Goal: Check status: Check status

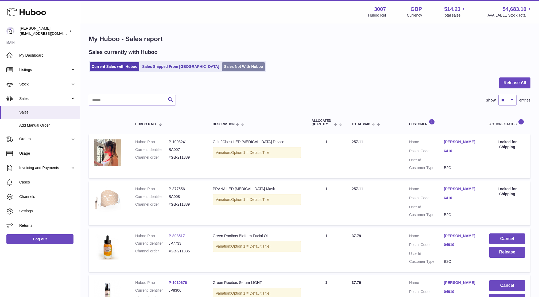
click at [222, 65] on link "Sales Not With Huboo" at bounding box center [243, 66] width 43 height 9
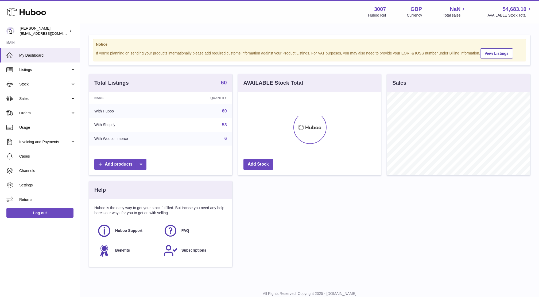
scroll to position [83, 143]
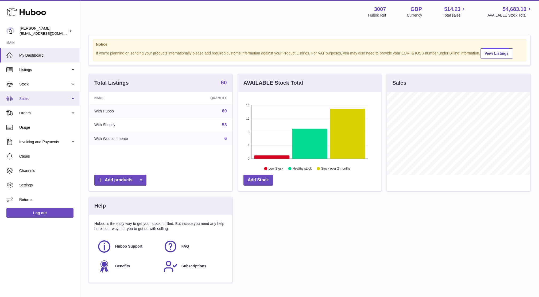
click at [47, 98] on span "Sales" at bounding box center [44, 98] width 51 height 5
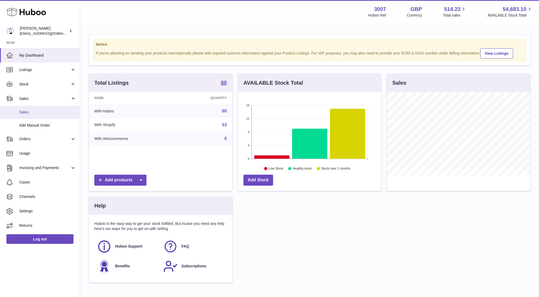
click at [50, 114] on span "Sales" at bounding box center [47, 112] width 57 height 5
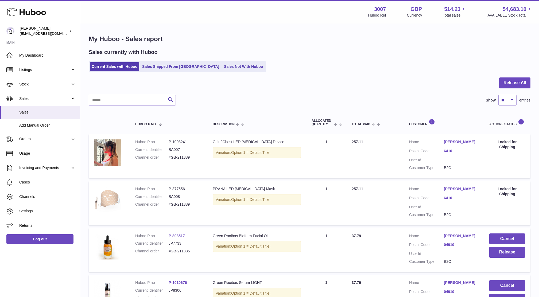
click at [194, 60] on div "Sales currently with Huboo Current Sales with Huboo Sales Shipped From Huboo Sa…" at bounding box center [310, 61] width 442 height 24
click at [229, 83] on div at bounding box center [310, 85] width 442 height 17
click at [216, 61] on ul "Current Sales with Huboo Sales Shipped From Huboo Sales Not With Huboo" at bounding box center [177, 66] width 177 height 11
click at [222, 63] on link "Sales Not With Huboo" at bounding box center [243, 66] width 43 height 9
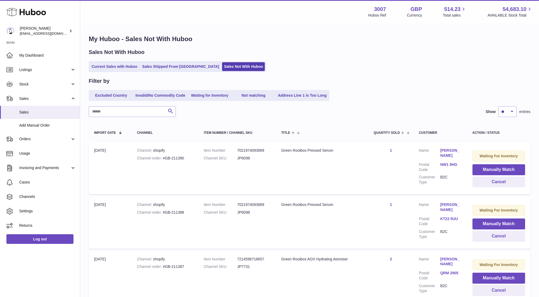
click at [211, 90] on ul "Excluded Country Invalid/No Commodity Code Waiting for Inventory Not matching A…" at bounding box center [209, 95] width 241 height 11
click at [214, 93] on link "Waiting for Inventory" at bounding box center [209, 95] width 43 height 9
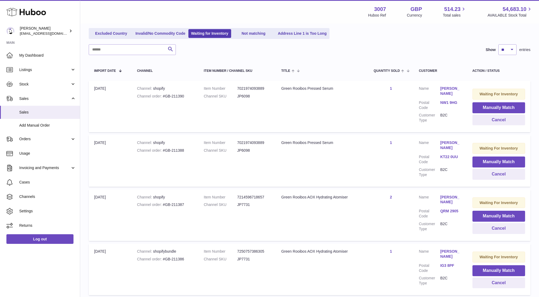
scroll to position [67, 0]
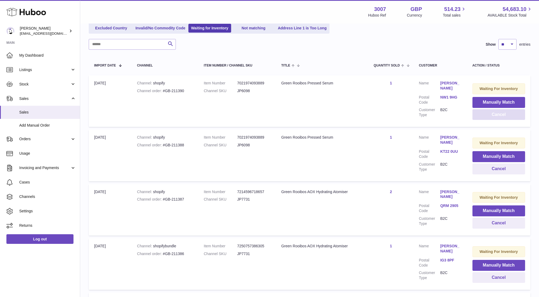
click at [493, 114] on button "Cancel" at bounding box center [498, 114] width 53 height 11
click at [498, 169] on button "Cancel" at bounding box center [498, 168] width 53 height 11
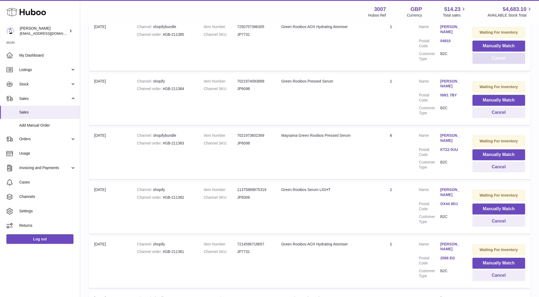
scroll to position [187, 0]
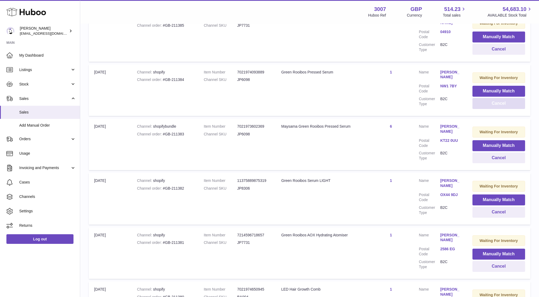
click at [502, 103] on button "Cancel" at bounding box center [498, 103] width 53 height 11
click at [502, 103] on button "Cancel" at bounding box center [497, 103] width 53 height 11
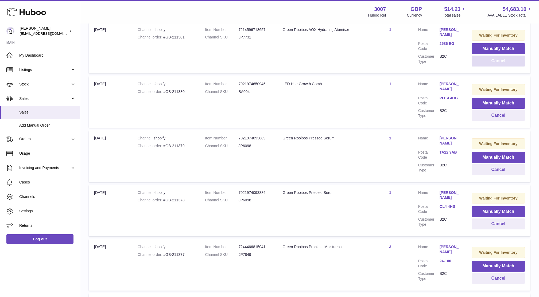
scroll to position [259, 0]
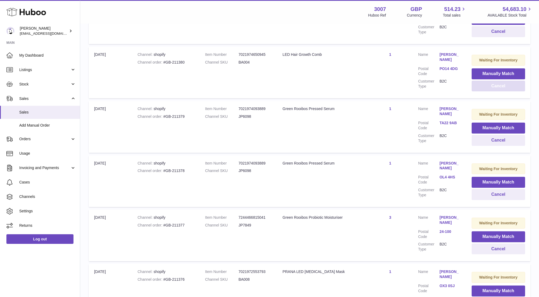
click at [496, 86] on button "Cancel" at bounding box center [497, 86] width 53 height 11
click at [496, 86] on button "Cancel" at bounding box center [498, 86] width 53 height 11
click at [487, 145] on button "Cancel" at bounding box center [498, 140] width 53 height 11
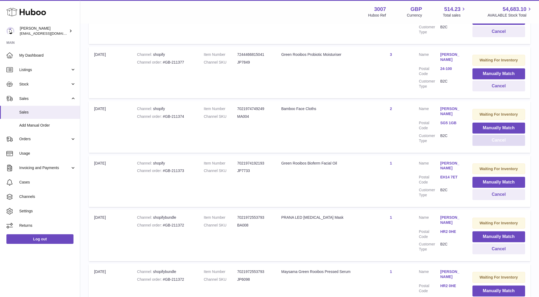
click at [487, 145] on button "Cancel" at bounding box center [498, 140] width 53 height 11
click at [443, 126] on link "G78 1FD" at bounding box center [450, 122] width 21 height 5
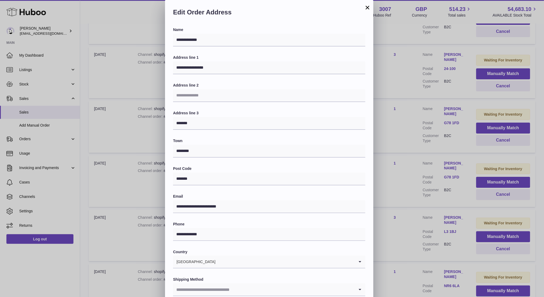
click at [420, 142] on div "**********" at bounding box center [272, 160] width 544 height 321
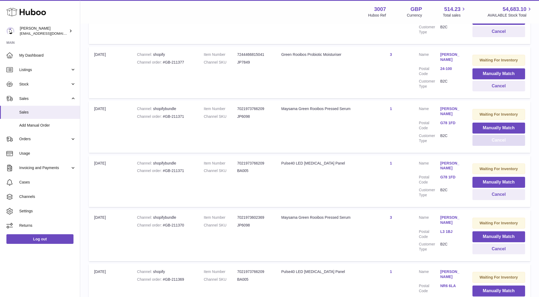
click at [502, 145] on button "Cancel" at bounding box center [498, 140] width 53 height 11
click at [502, 145] on button "Cancel" at bounding box center [499, 140] width 52 height 11
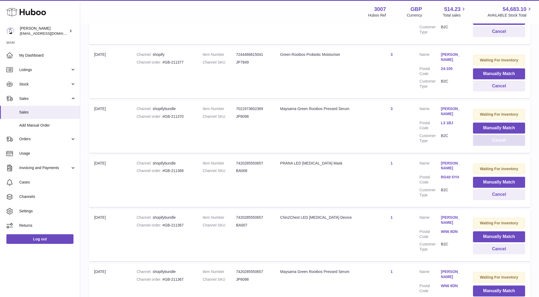
click at [502, 145] on button "Cancel" at bounding box center [499, 140] width 52 height 11
click at [441, 175] on link "RG40 5YH" at bounding box center [451, 177] width 21 height 5
click at [442, 143] on div at bounding box center [269, 148] width 539 height 297
click at [515, 146] on button "Cancel" at bounding box center [499, 140] width 52 height 11
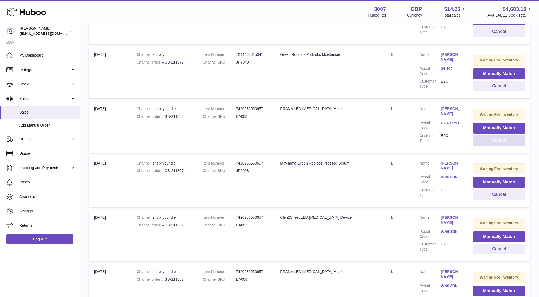
click at [515, 146] on button "Cancel" at bounding box center [499, 140] width 52 height 11
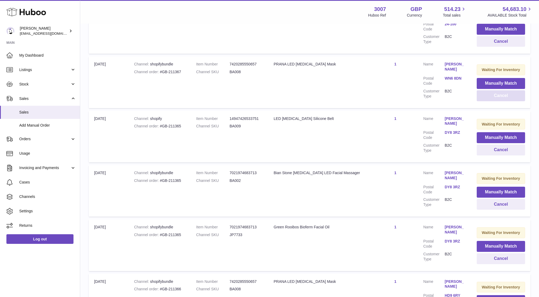
scroll to position [309, 0]
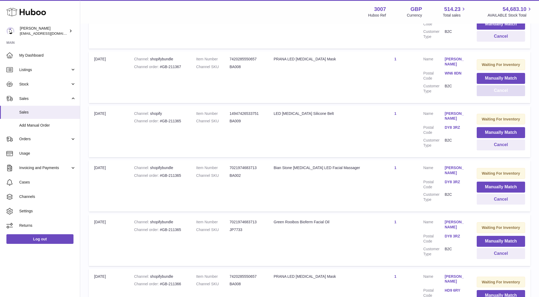
click at [497, 96] on button "Cancel" at bounding box center [501, 90] width 48 height 11
click at [498, 96] on button "Cancel" at bounding box center [501, 90] width 48 height 11
click at [498, 96] on button "Cancel" at bounding box center [500, 90] width 49 height 11
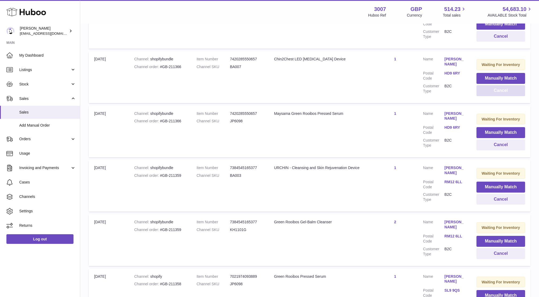
click at [498, 96] on button "Cancel" at bounding box center [500, 90] width 49 height 11
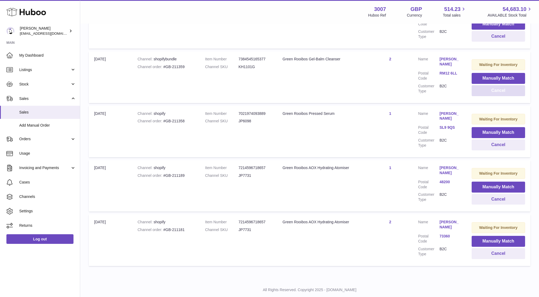
click at [498, 96] on button "Cancel" at bounding box center [497, 90] width 53 height 11
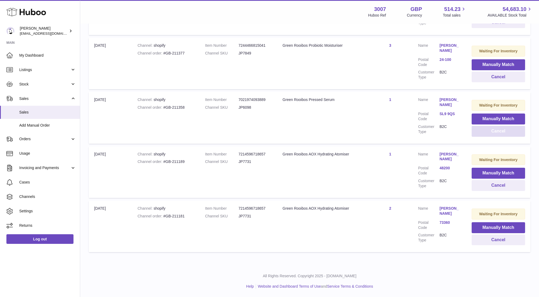
scroll to position [272, 0]
click at [454, 116] on link "SL9 9QS" at bounding box center [449, 113] width 21 height 5
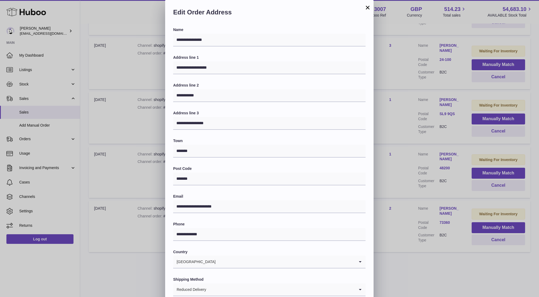
click at [420, 148] on div "**********" at bounding box center [269, 160] width 539 height 321
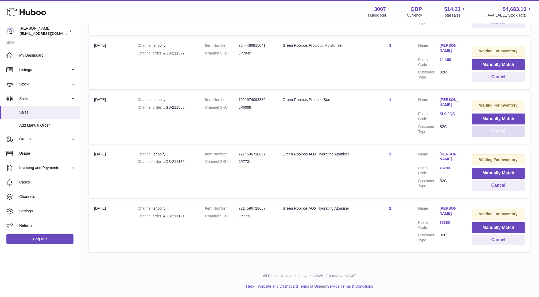
click at [502, 136] on button "Cancel" at bounding box center [497, 131] width 53 height 11
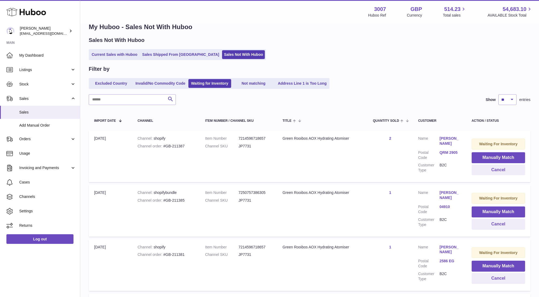
scroll to position [0, 0]
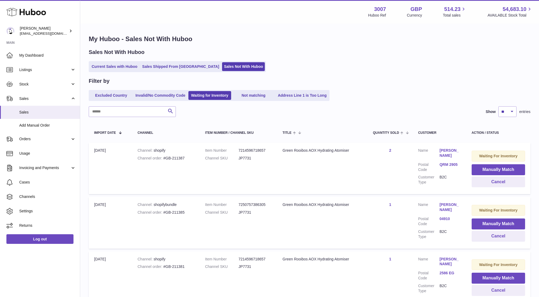
click at [114, 76] on div "My Huboo - Sales Not With Huboo Sales Not With Huboo Current Sales with Huboo S…" at bounding box center [309, 251] width 459 height 455
click at [113, 68] on link "Current Sales with Huboo" at bounding box center [114, 66] width 49 height 9
